Goal: Information Seeking & Learning: Learn about a topic

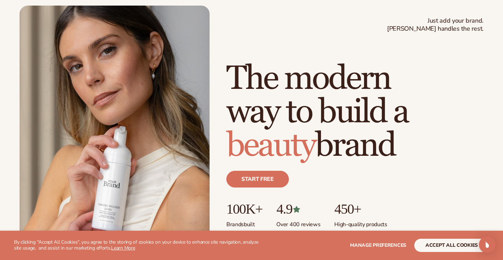
scroll to position [36, 0]
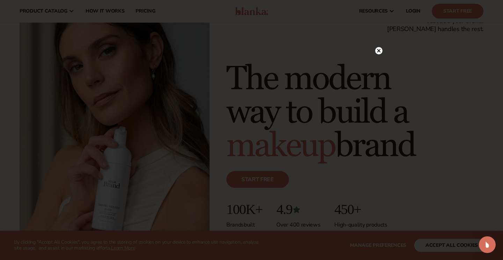
click at [377, 52] on icon at bounding box center [378, 50] width 3 height 3
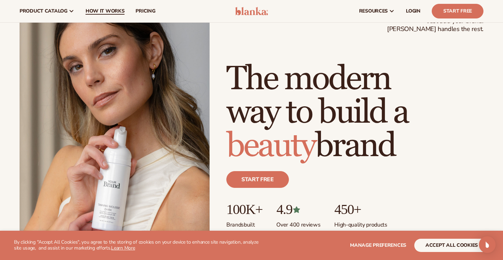
click at [113, 10] on span "How It Works" at bounding box center [105, 11] width 39 height 6
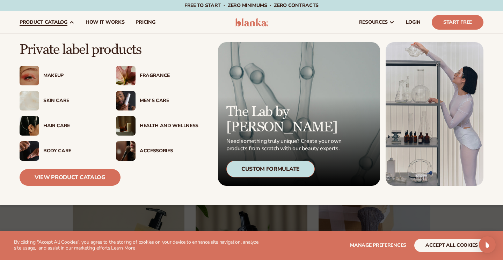
click at [146, 151] on div "Accessories" at bounding box center [169, 151] width 59 height 6
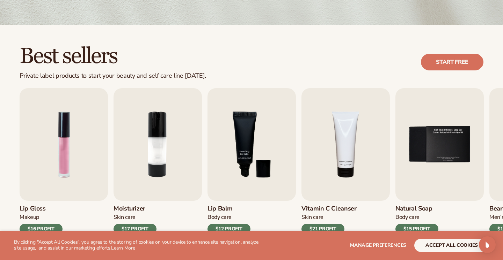
scroll to position [206, 0]
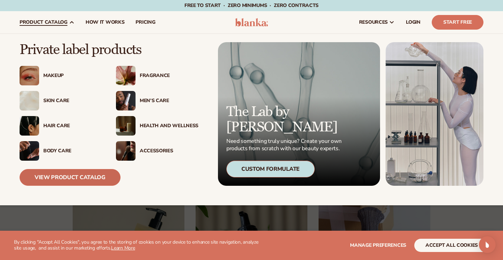
click at [88, 179] on link "View Product Catalog" at bounding box center [70, 177] width 101 height 17
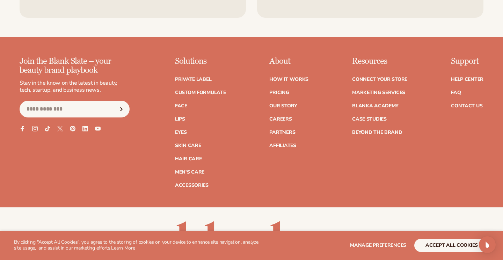
scroll to position [1217, 0]
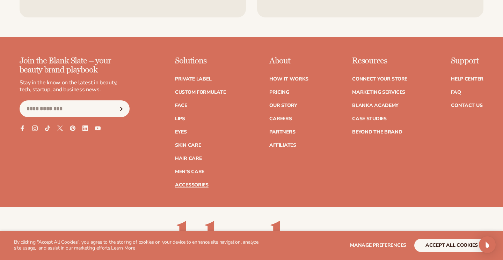
click at [195, 186] on link "Accessories" at bounding box center [192, 185] width 34 height 5
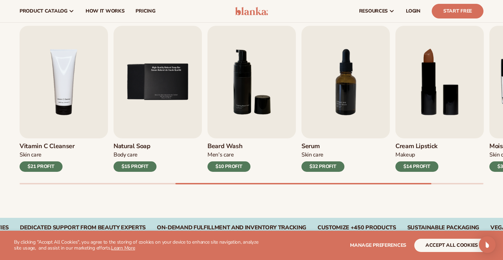
scroll to position [220, 0]
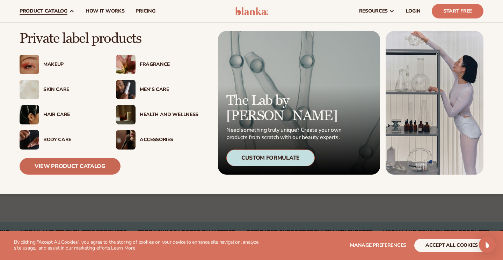
click at [99, 162] on link "View Product Catalog" at bounding box center [70, 166] width 101 height 17
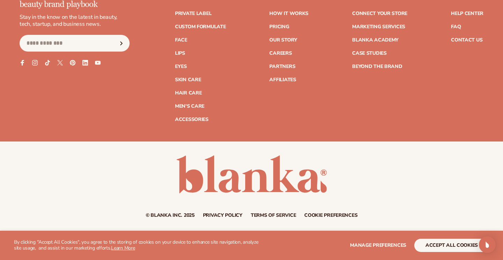
scroll to position [1283, 0]
click at [479, 38] on link "Contact Us" at bounding box center [466, 39] width 31 height 5
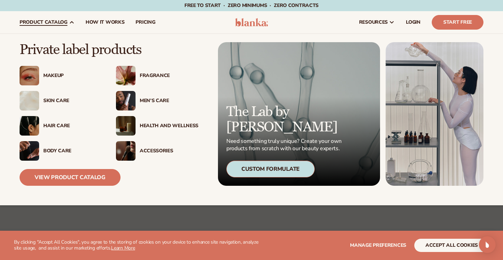
click at [143, 126] on div "Health And Wellness" at bounding box center [169, 126] width 59 height 6
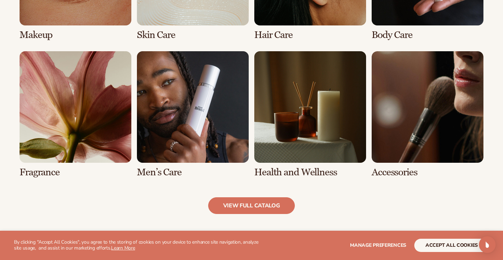
scroll to position [613, 0]
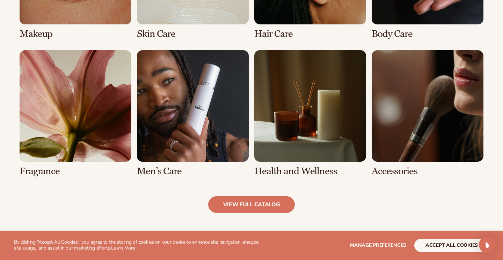
click at [407, 70] on link "8 / 8" at bounding box center [427, 113] width 112 height 127
click at [276, 198] on link "view full catalog" at bounding box center [251, 205] width 87 height 17
